Goal: Subscribe to service/newsletter

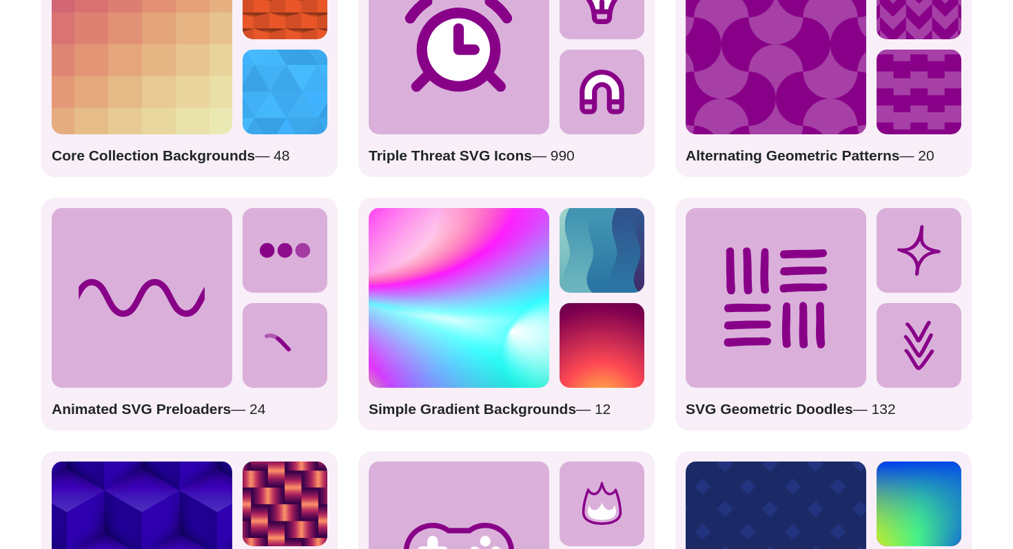
scroll to position [1984, 0]
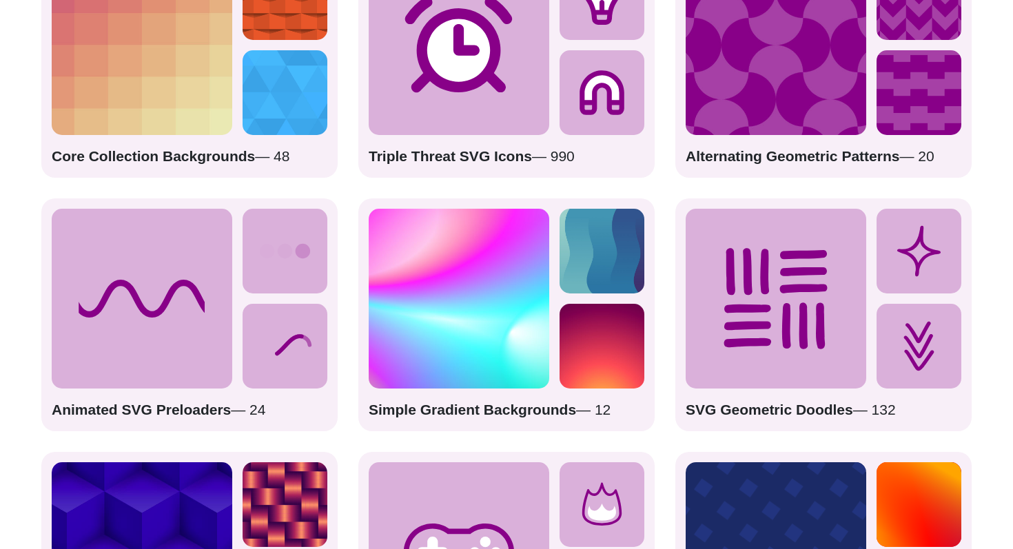
click at [209, 285] on icon at bounding box center [142, 299] width 181 height 181
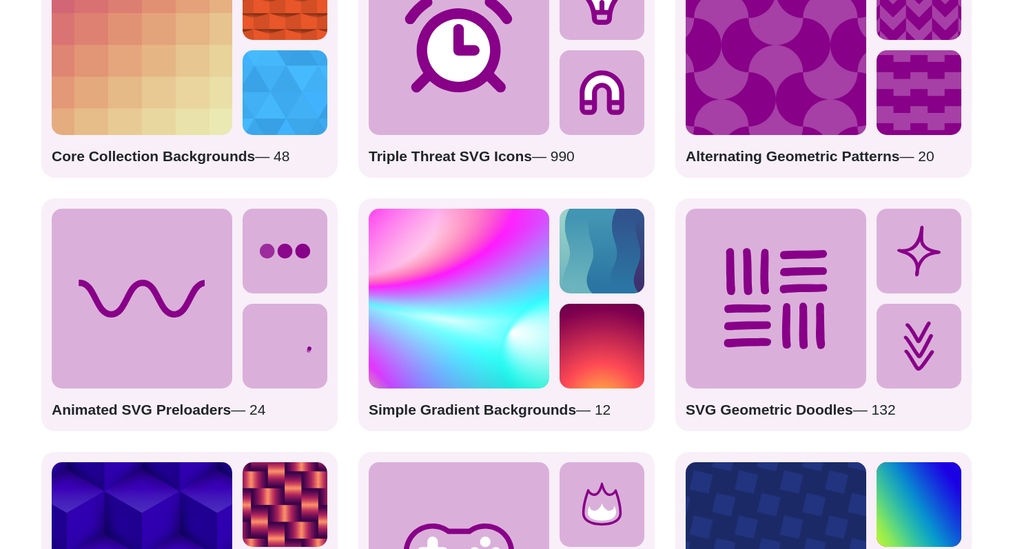
click at [294, 277] on icon at bounding box center [285, 251] width 85 height 85
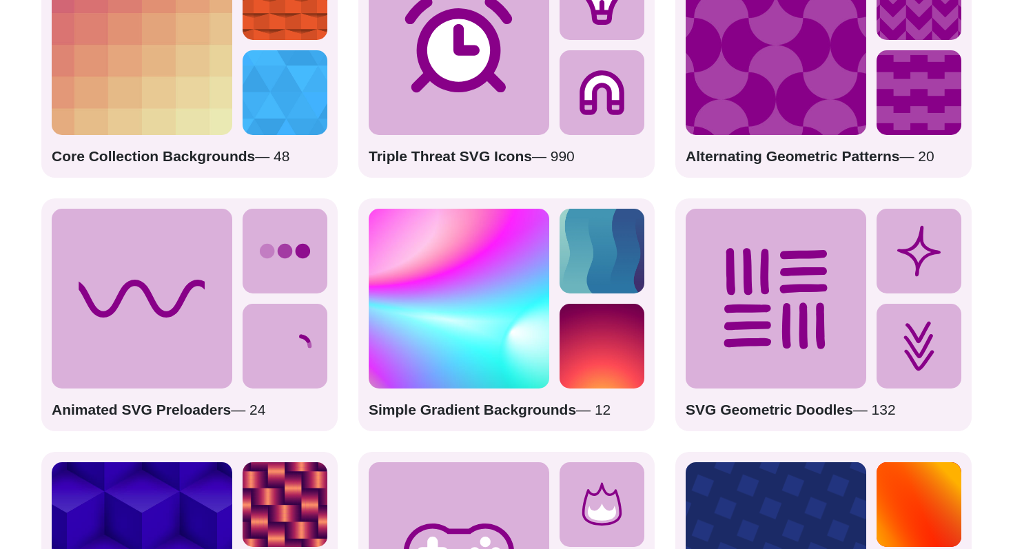
click at [257, 347] on icon at bounding box center [285, 346] width 85 height 85
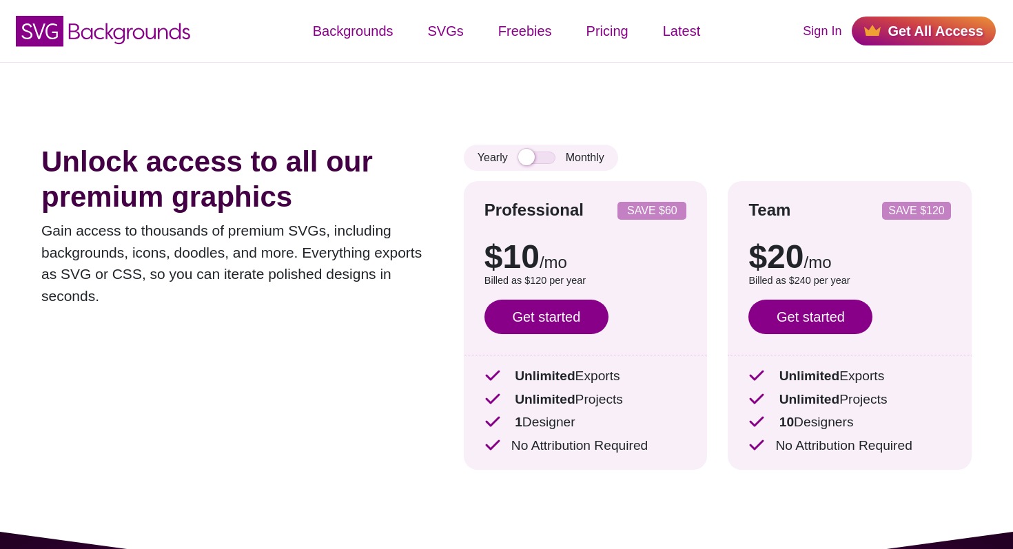
scroll to position [1, 0]
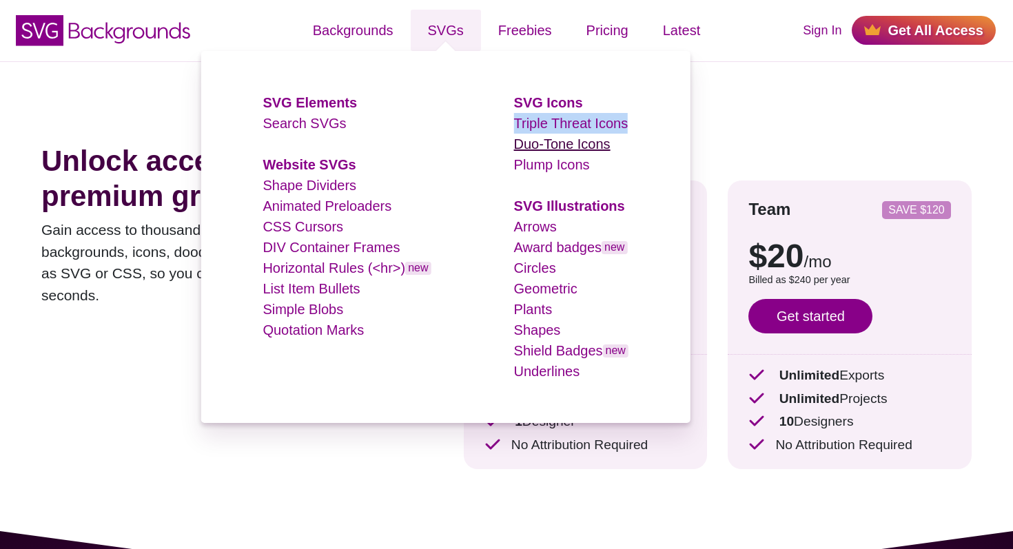
click at [590, 148] on link "Duo-Tone Icons" at bounding box center [562, 143] width 96 height 15
